Goal: Task Accomplishment & Management: Complete application form

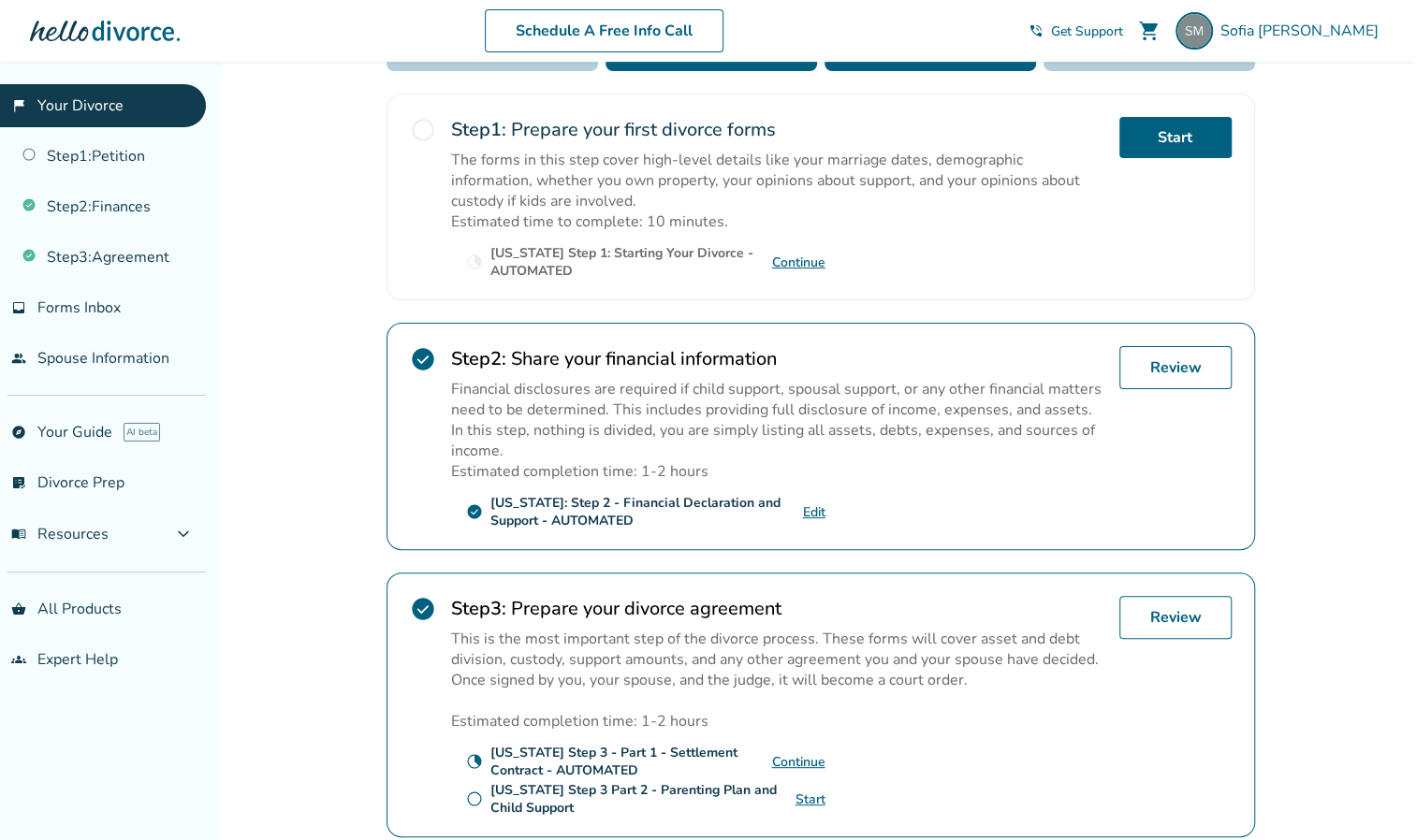
scroll to position [351, 0]
click at [1162, 368] on link "Review" at bounding box center [1175, 366] width 112 height 43
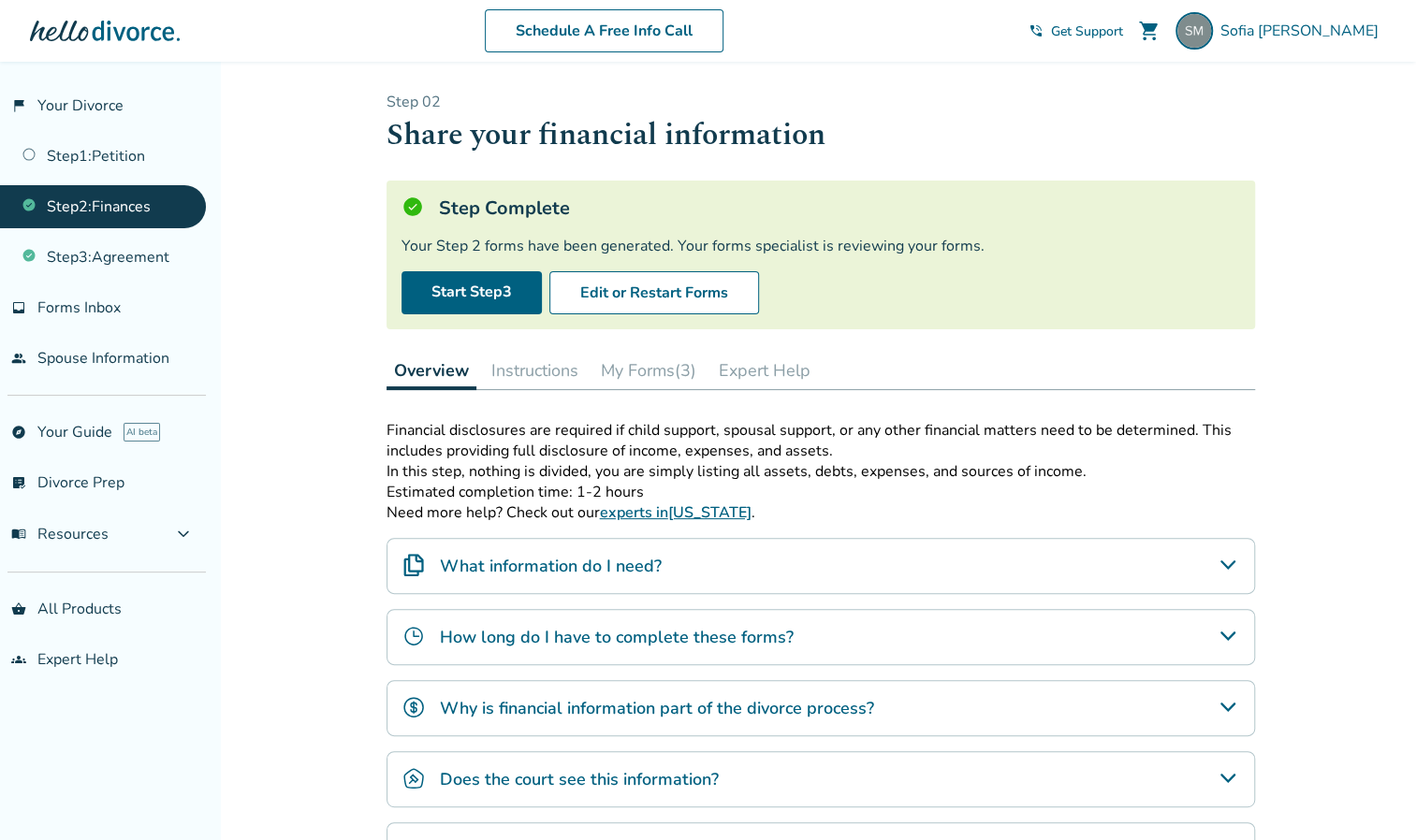
click at [643, 362] on button "My Forms (3)" at bounding box center [647, 370] width 110 height 38
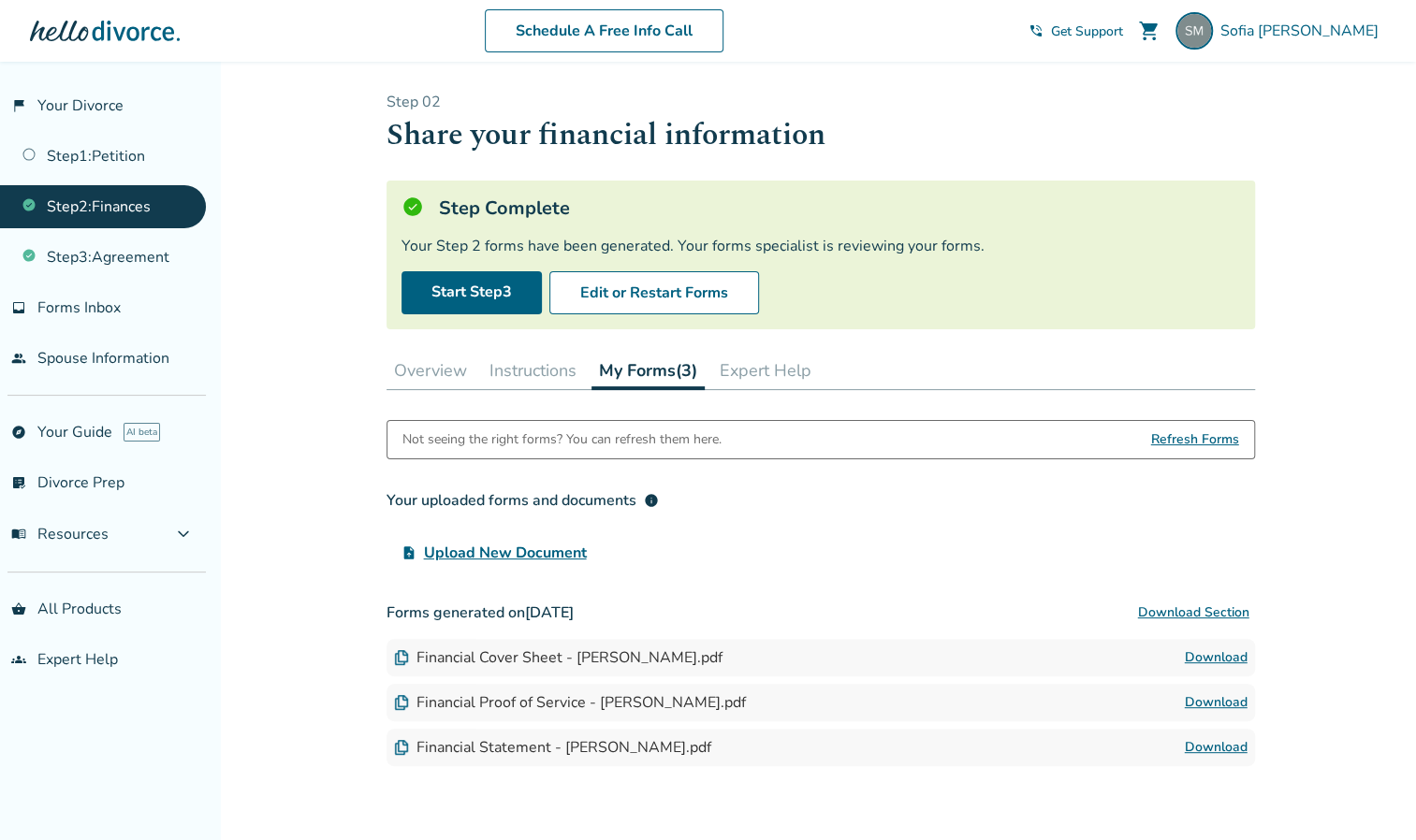
click at [419, 360] on button "Overview" at bounding box center [430, 370] width 88 height 38
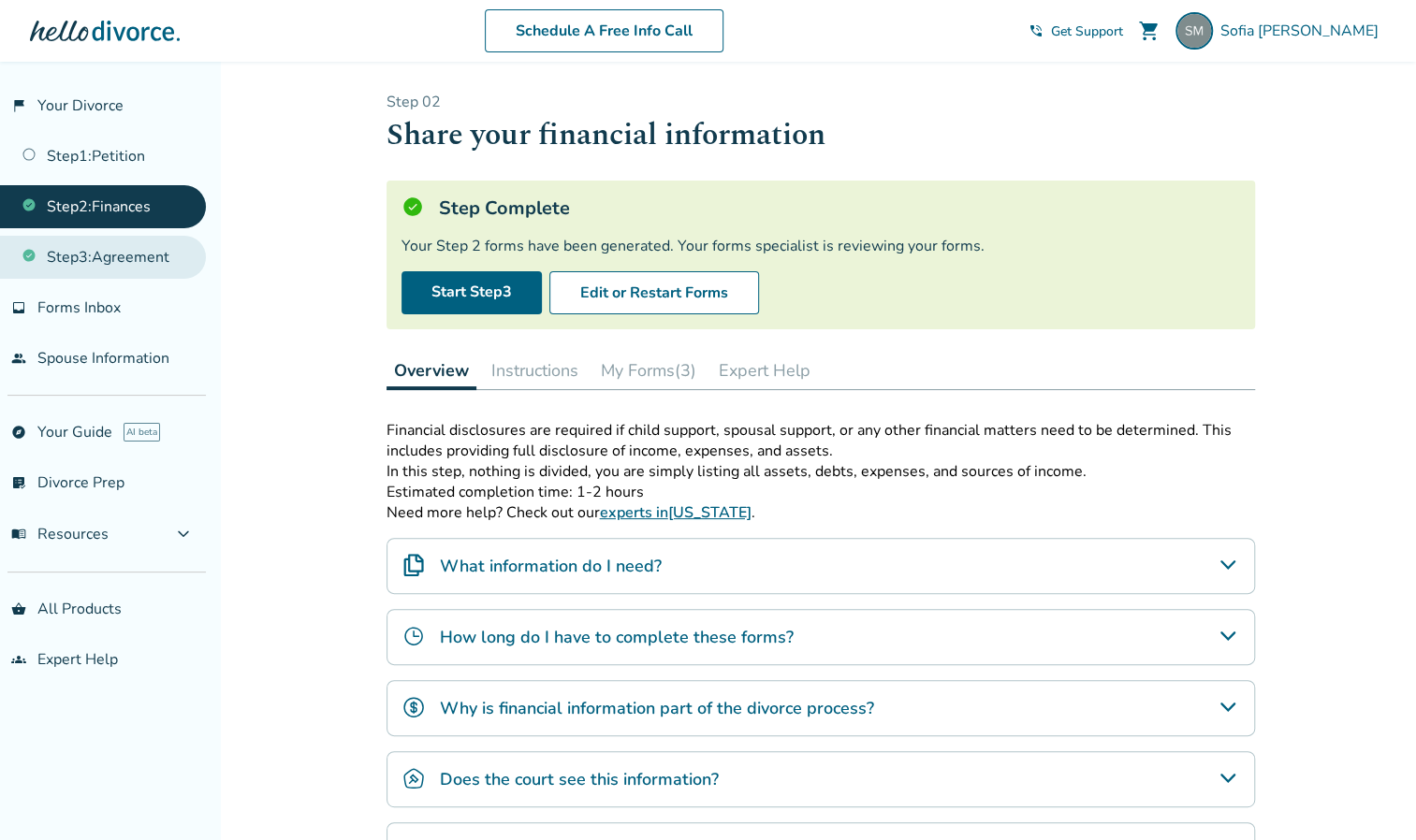
click at [110, 245] on link "Step 3 : Agreement" at bounding box center [102, 256] width 206 height 43
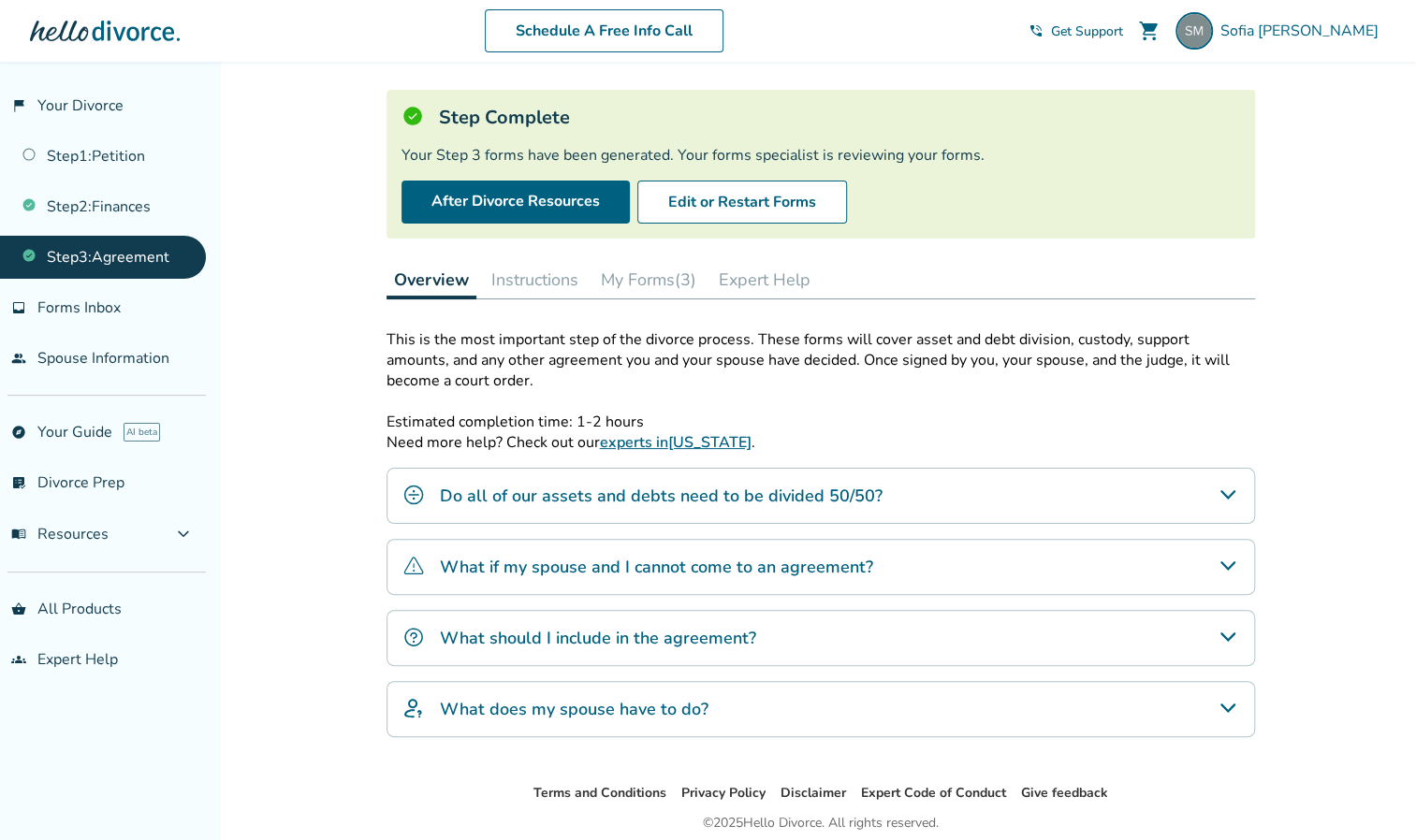
scroll to position [91, 0]
click at [893, 476] on div "Do all of our assets and debts need to be divided 50/50?" at bounding box center [820, 494] width 868 height 57
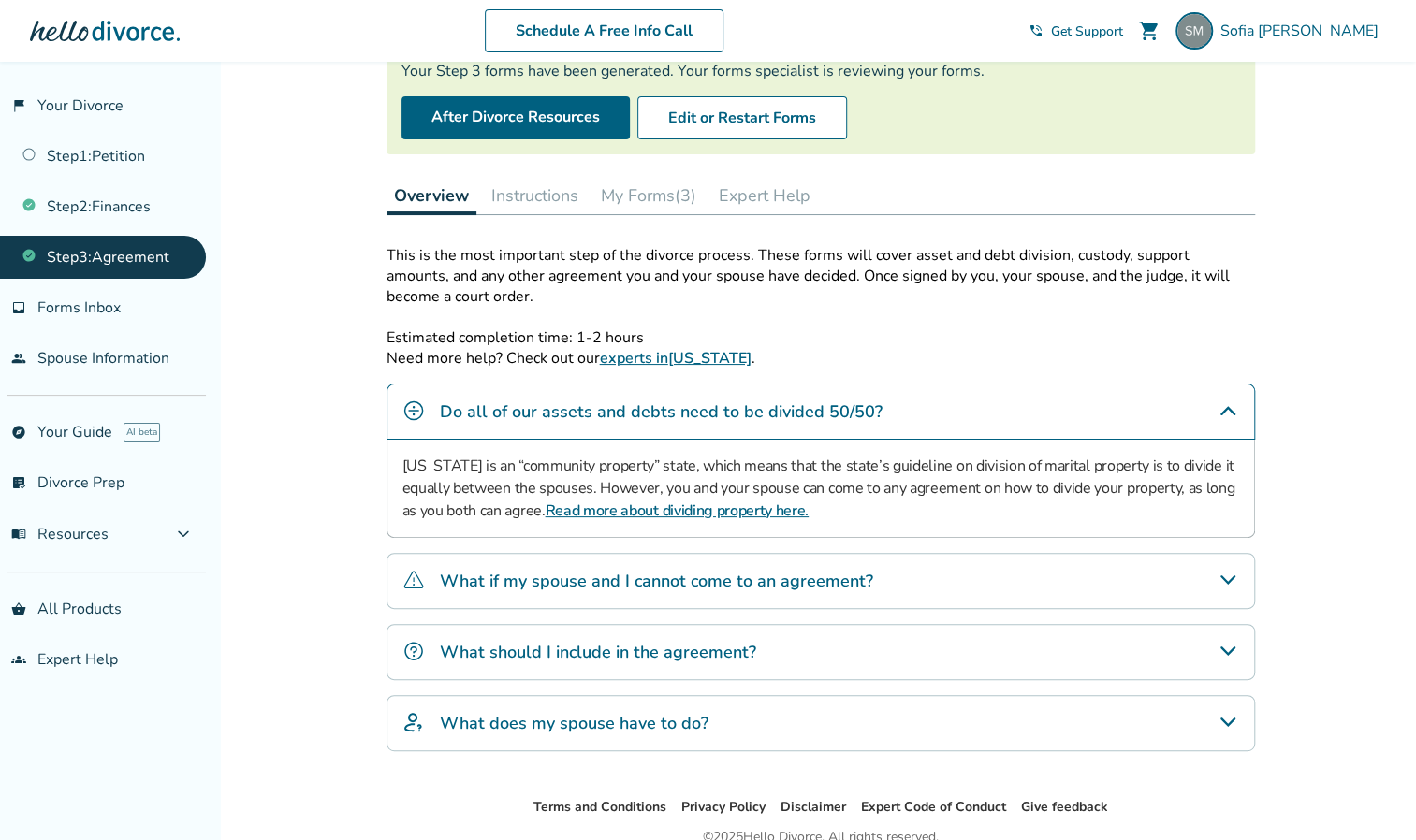
scroll to position [0, 0]
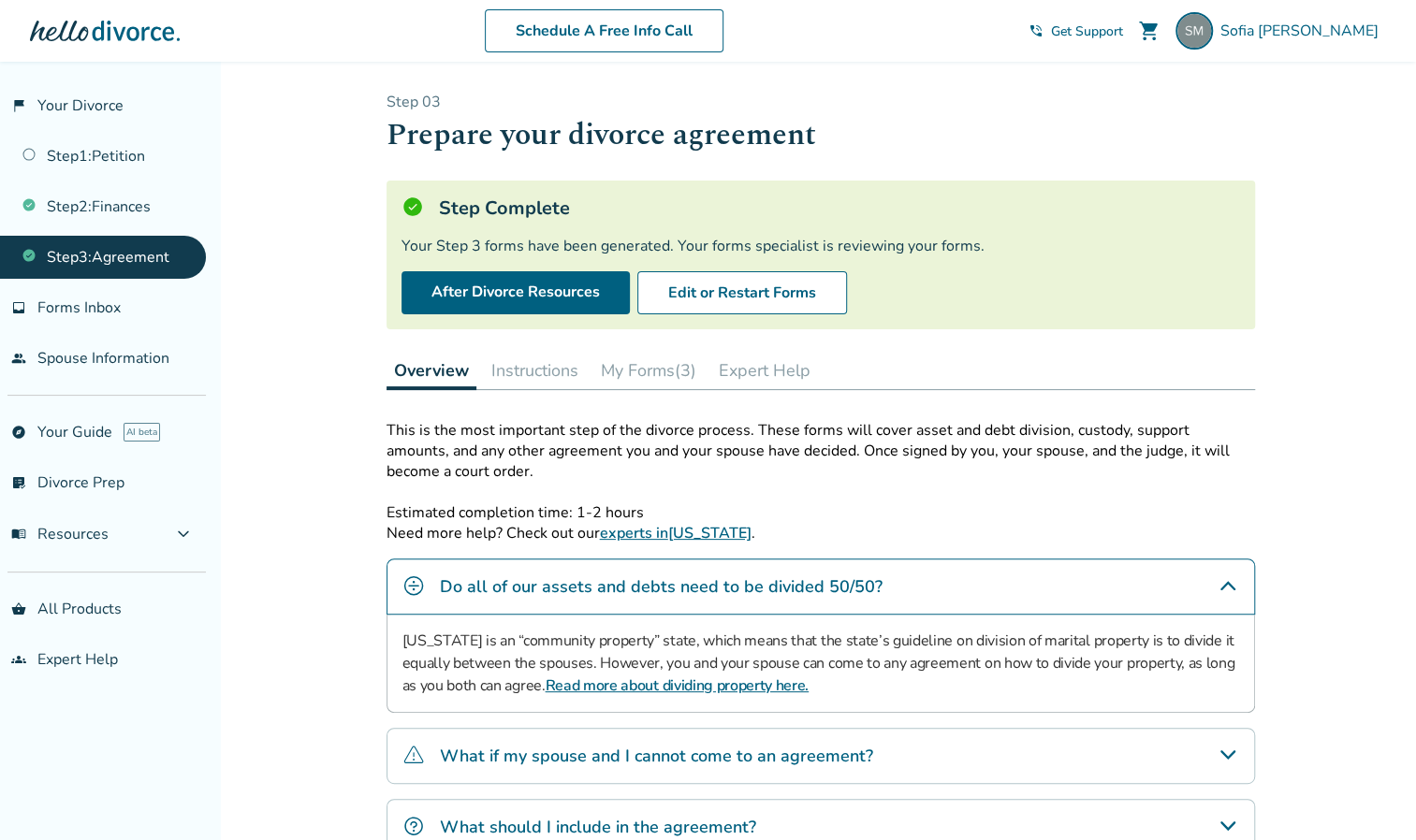
click at [651, 368] on button "My Forms (3)" at bounding box center [647, 370] width 110 height 38
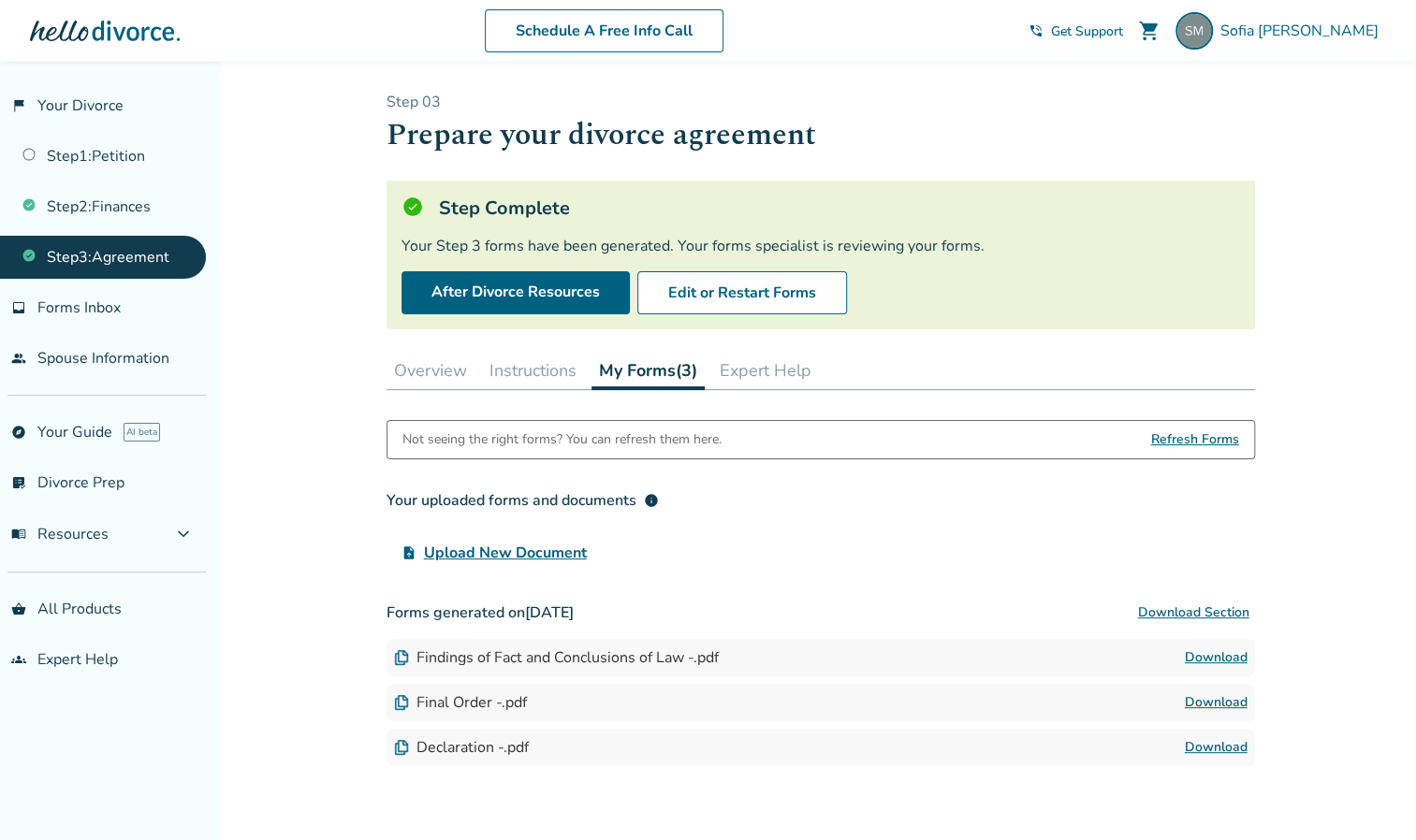
click at [1191, 657] on link "Download" at bounding box center [1215, 657] width 63 height 23
click at [102, 211] on link "Step 2 : Finances" at bounding box center [102, 207] width 206 height 43
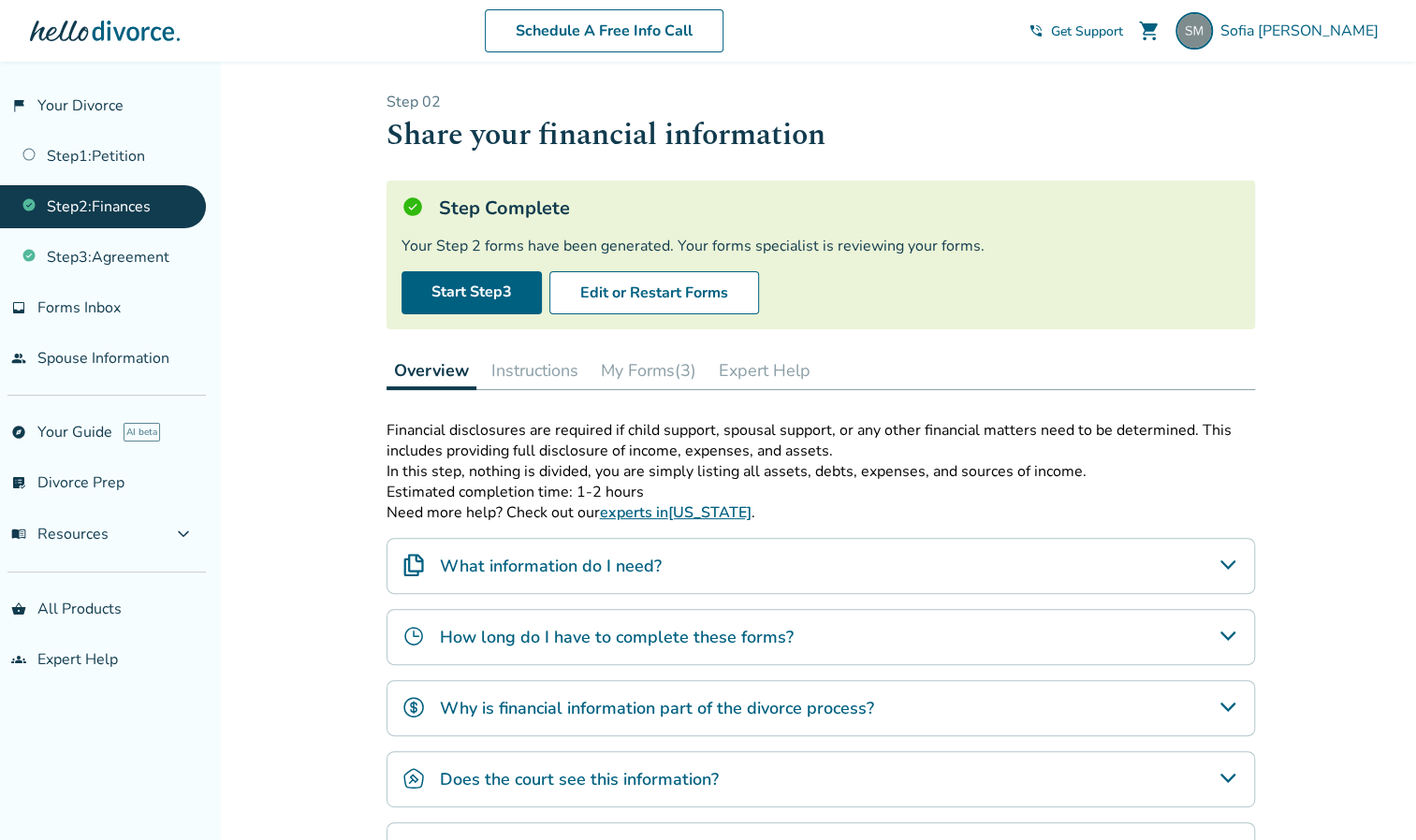
click at [653, 371] on button "My Forms (3)" at bounding box center [647, 370] width 110 height 38
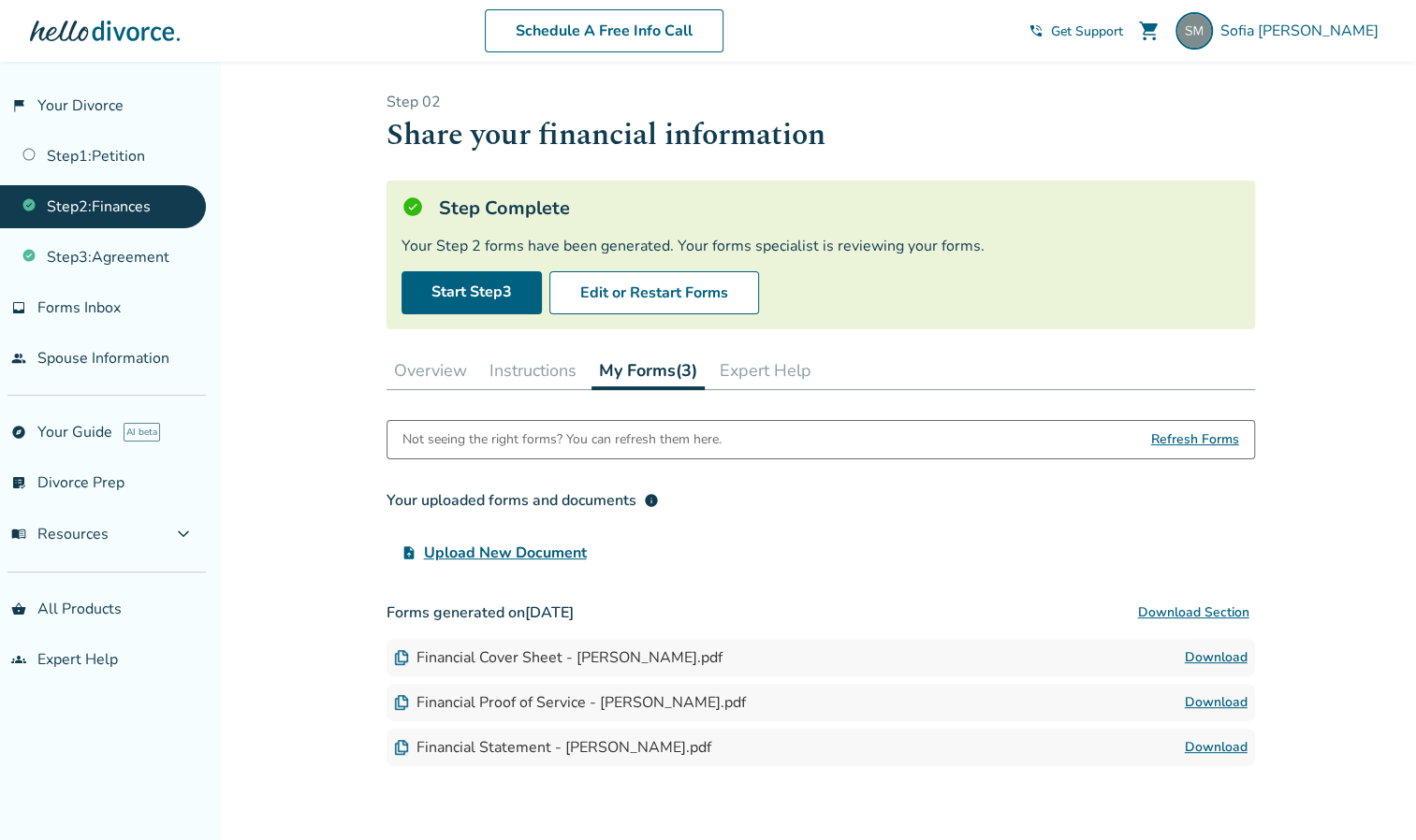
click at [1208, 647] on link "Download" at bounding box center [1215, 657] width 63 height 23
